Goal: Task Accomplishment & Management: Use online tool/utility

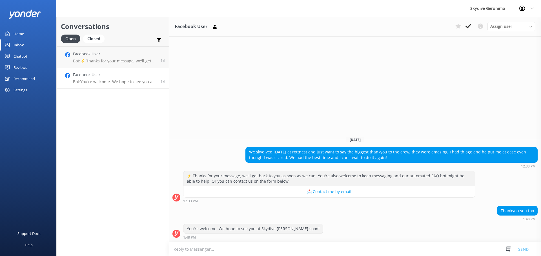
click at [32, 59] on link "Chatbot" at bounding box center [28, 56] width 56 height 11
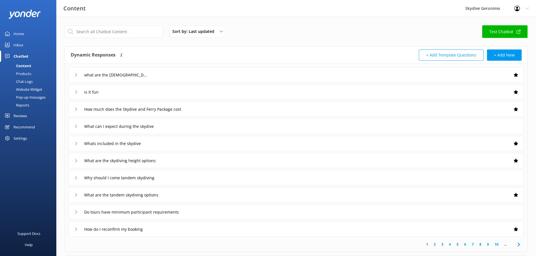
click at [23, 43] on div "Inbox" at bounding box center [19, 44] width 10 height 11
